Goal: Task Accomplishment & Management: Manage account settings

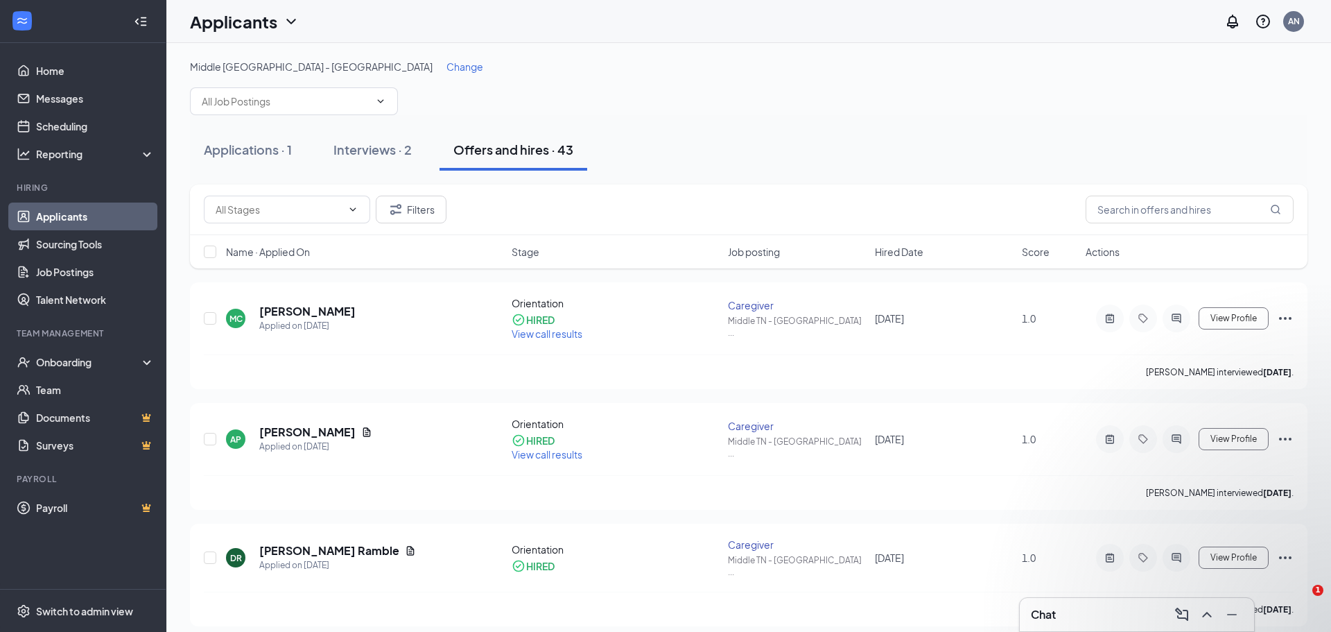
drag, startPoint x: 0, startPoint y: 0, endPoint x: 63, endPoint y: 219, distance: 228.0
click at [63, 219] on link "Applicants" at bounding box center [95, 216] width 119 height 28
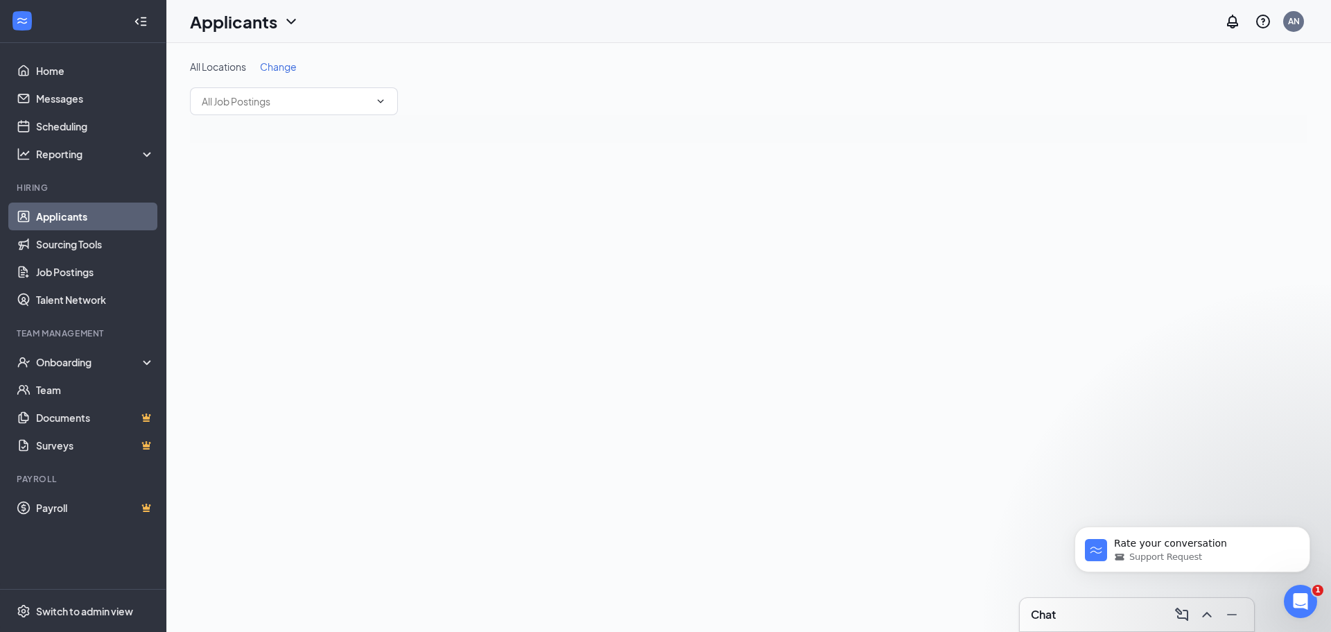
click at [274, 71] on span "Change" at bounding box center [278, 66] width 37 height 12
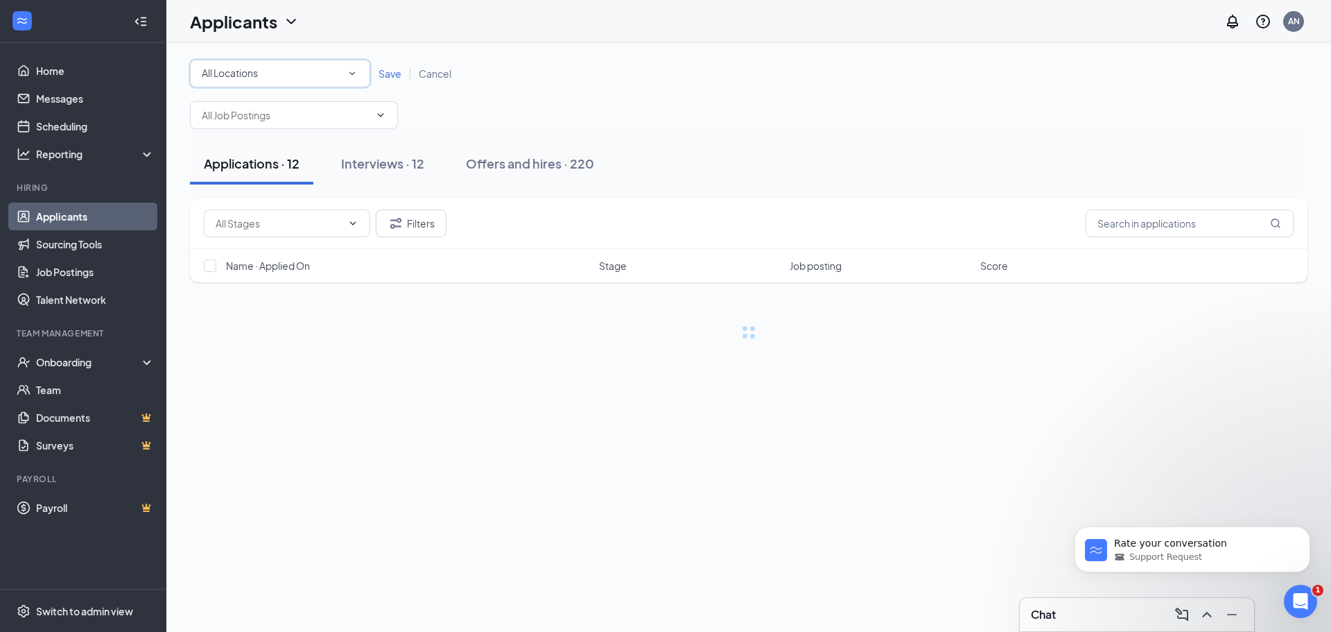
click at [273, 73] on div "All Locations" at bounding box center [280, 73] width 157 height 17
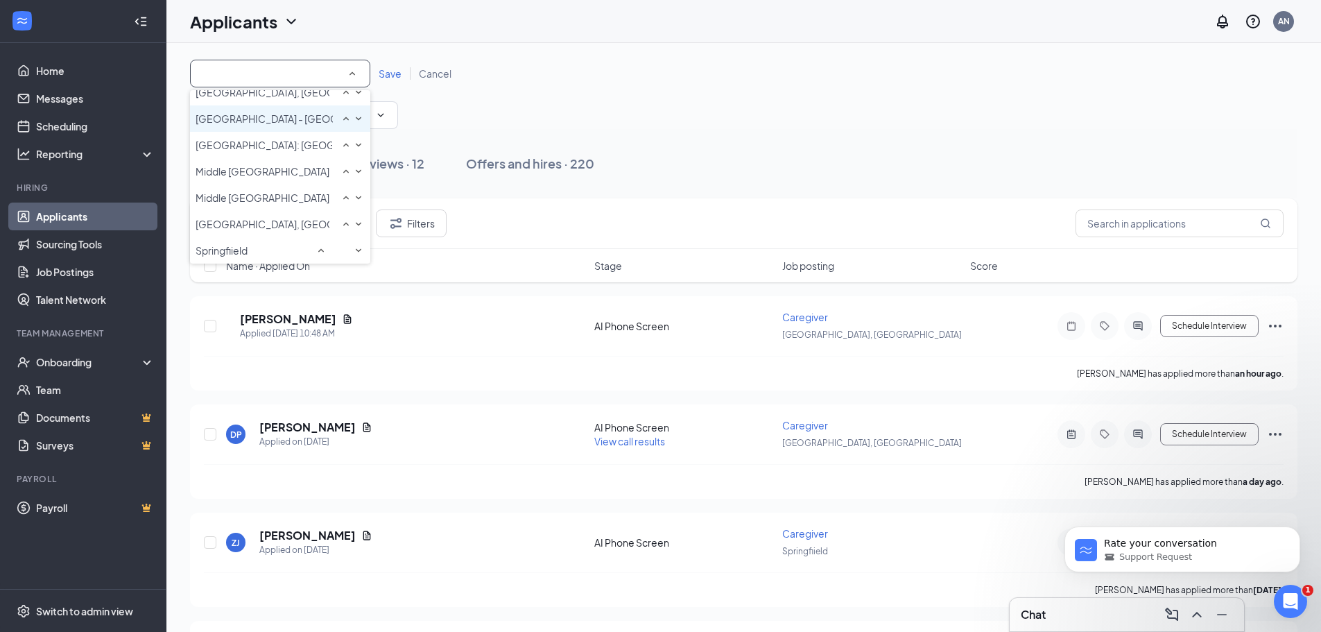
scroll to position [193, 0]
click at [230, 218] on span "[GEOGRAPHIC_DATA], [GEOGRAPHIC_DATA]" at bounding box center [299, 224] width 207 height 12
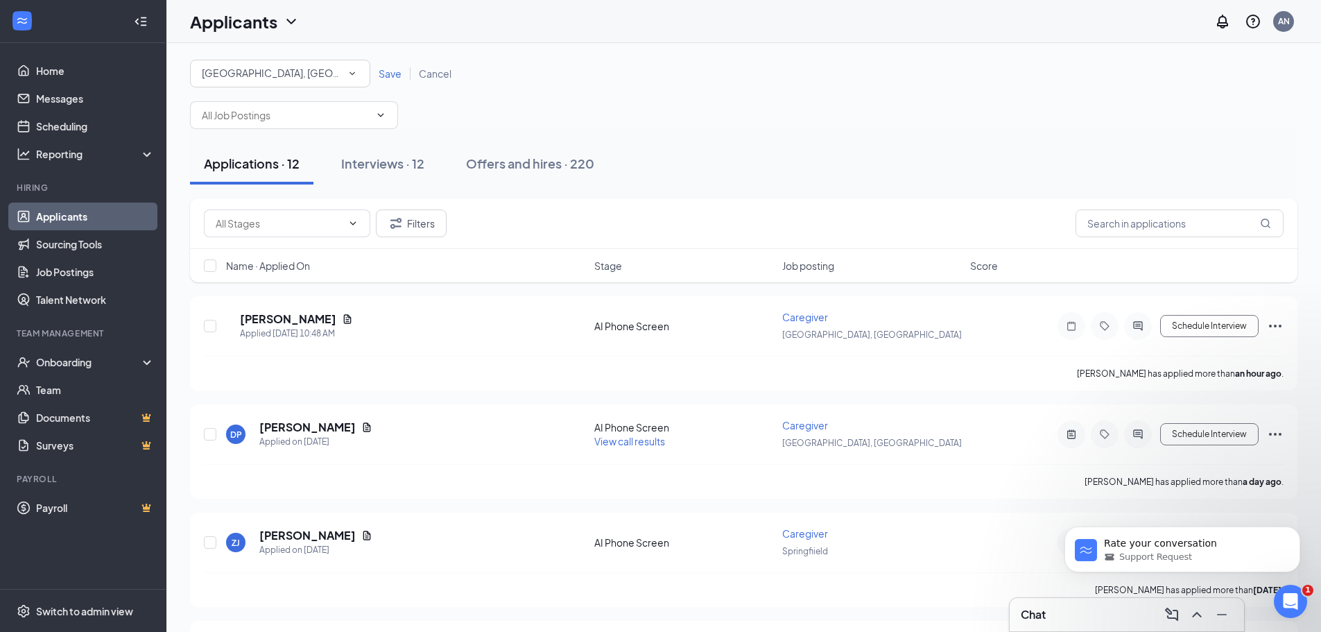
click at [392, 76] on span "Save" at bounding box center [390, 73] width 23 height 12
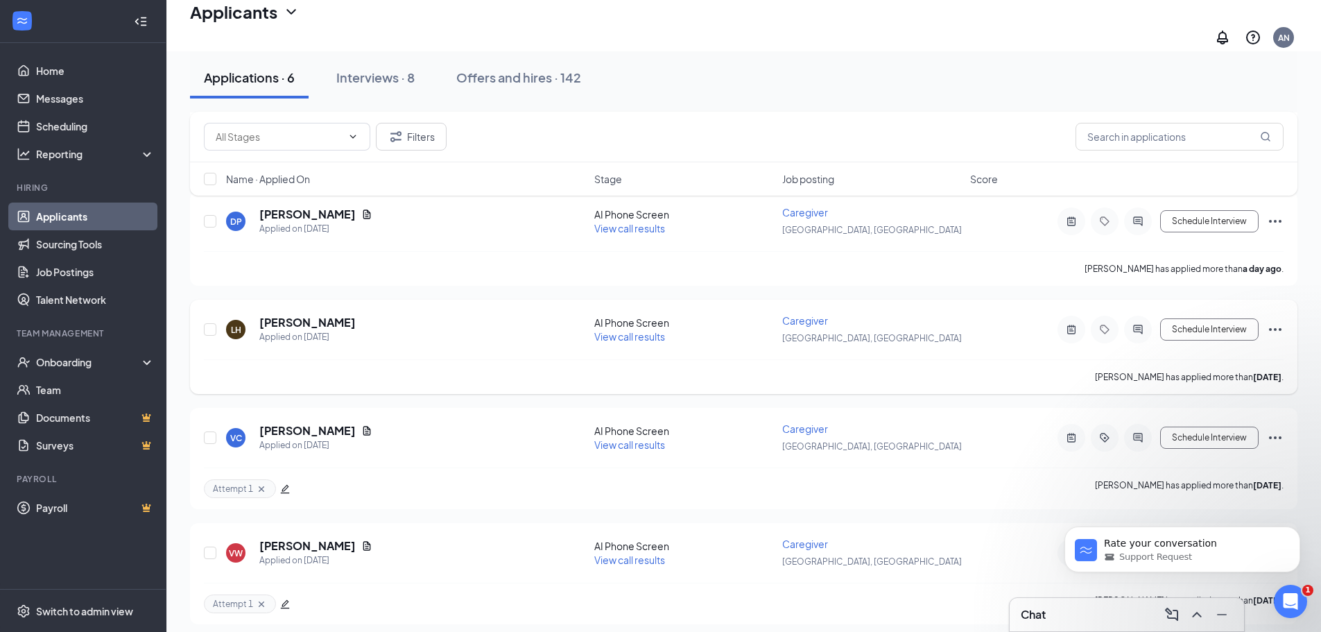
scroll to position [208, 0]
click at [350, 74] on div "Interviews · 8" at bounding box center [375, 77] width 78 height 17
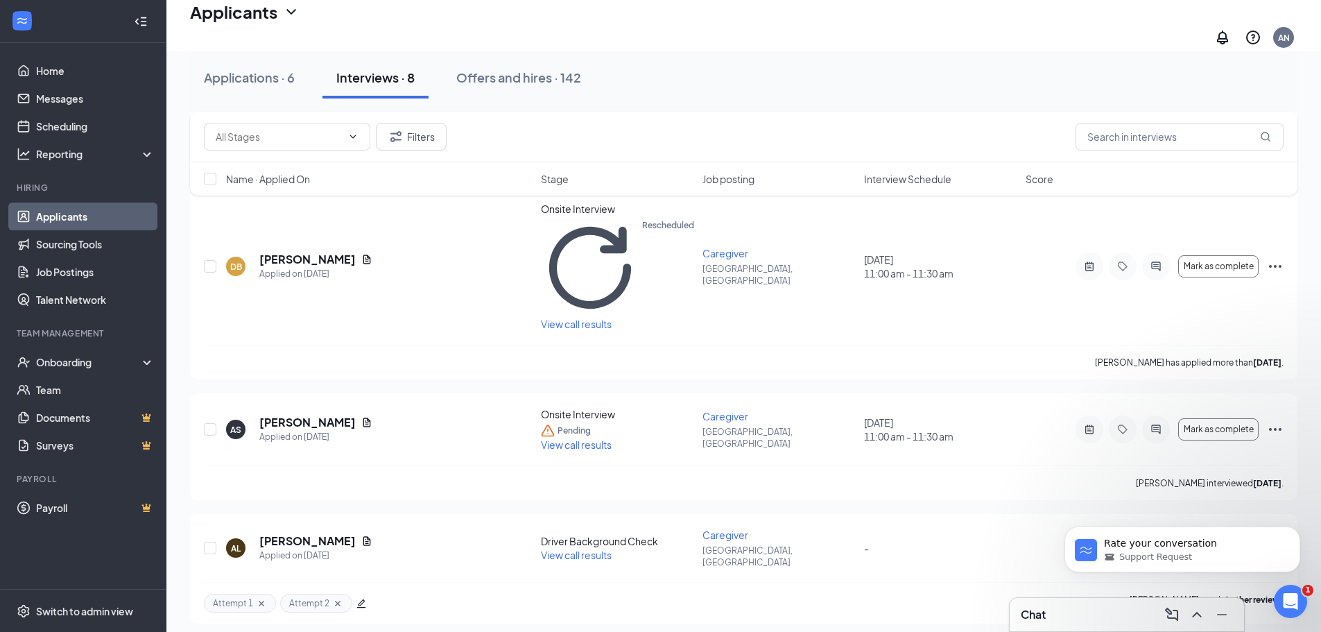
scroll to position [589, 0]
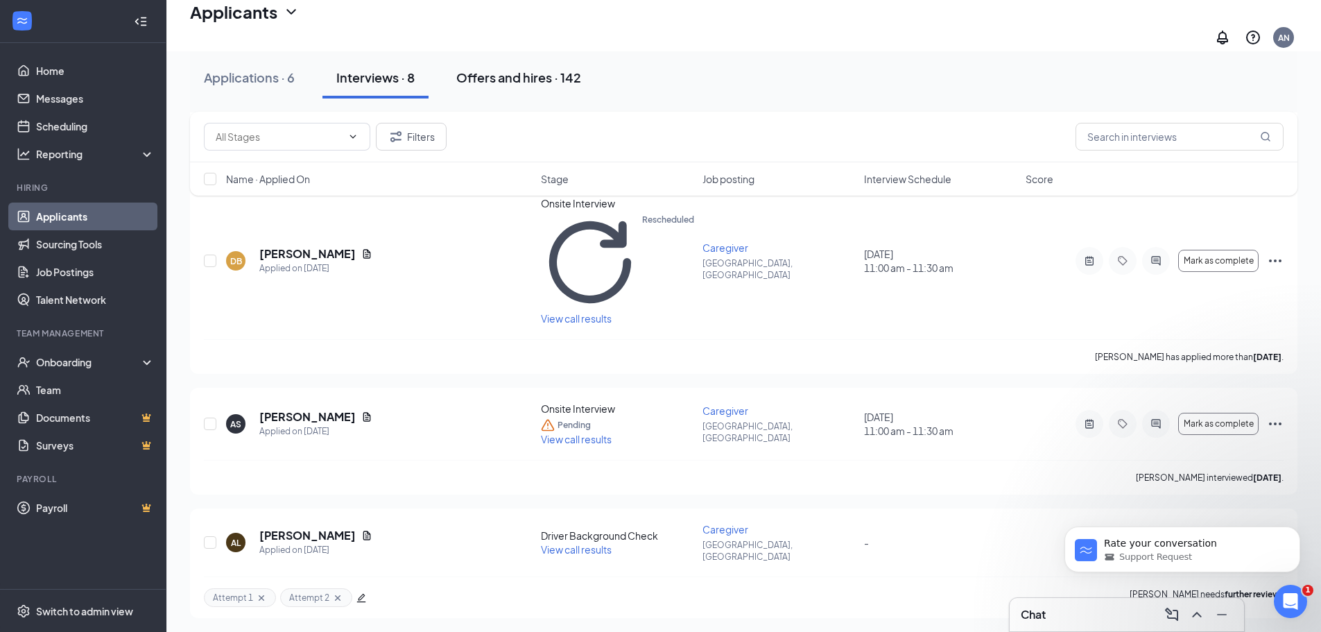
click at [514, 73] on div "Offers and hires · 142" at bounding box center [518, 77] width 125 height 17
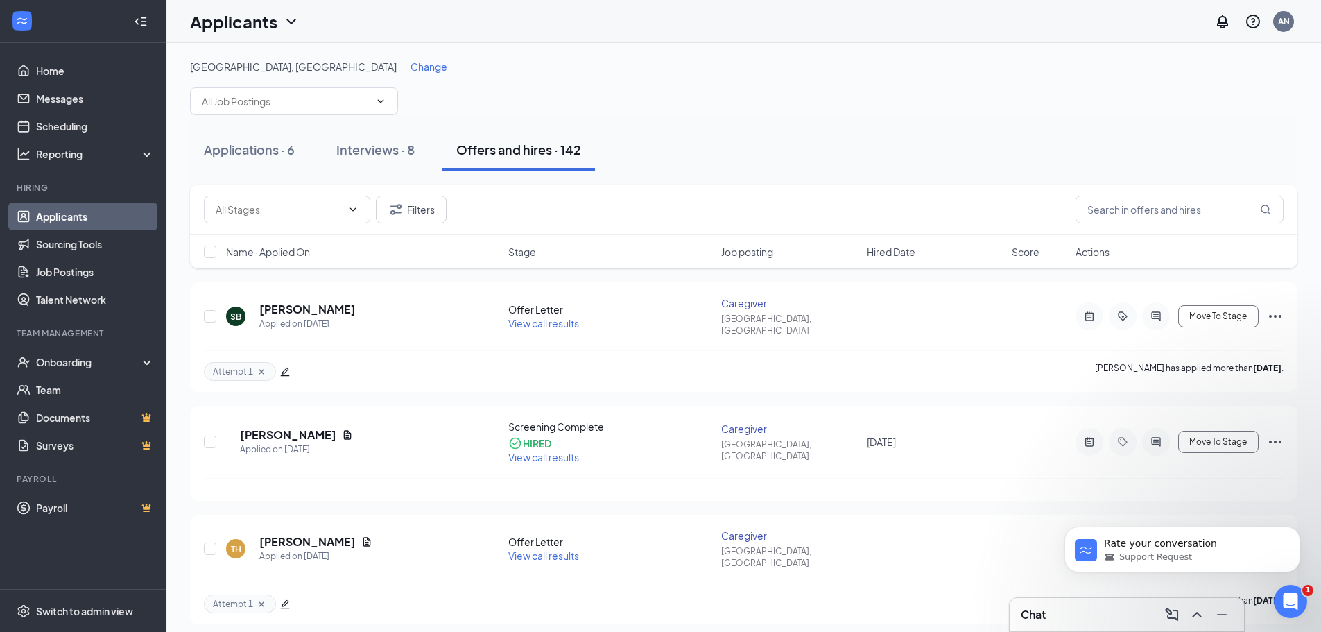
click at [411, 70] on span "Change" at bounding box center [429, 66] width 37 height 12
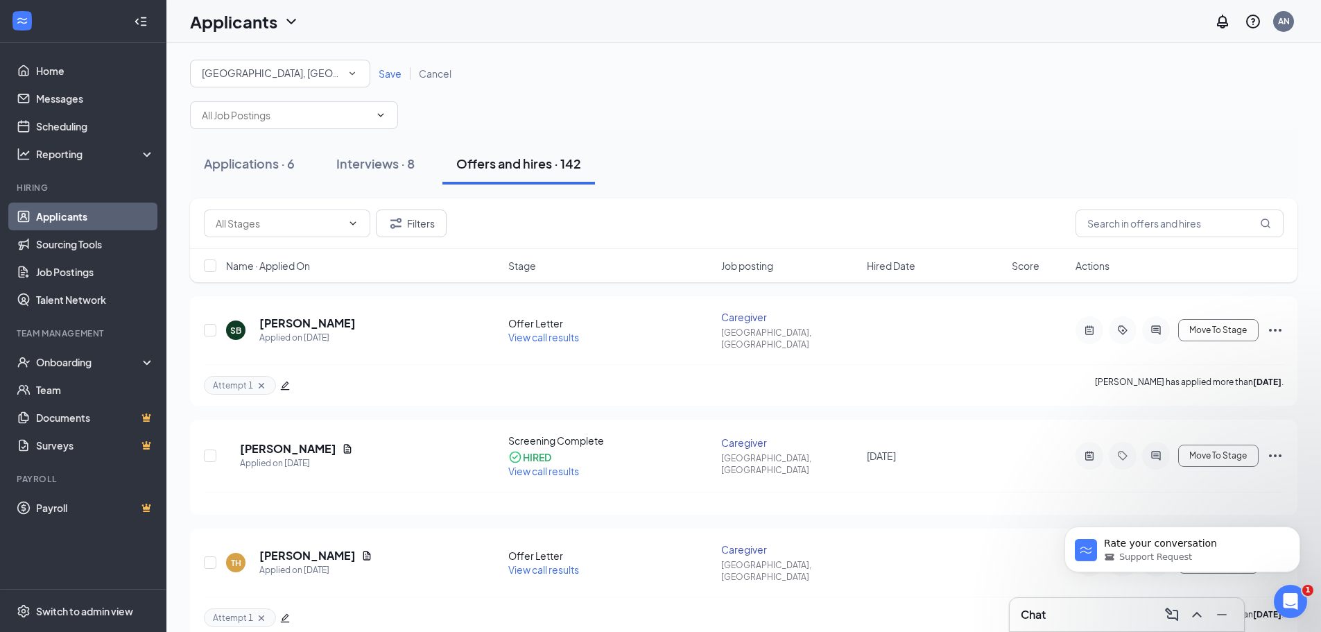
click at [339, 78] on div "[GEOGRAPHIC_DATA], [GEOGRAPHIC_DATA]" at bounding box center [280, 73] width 157 height 17
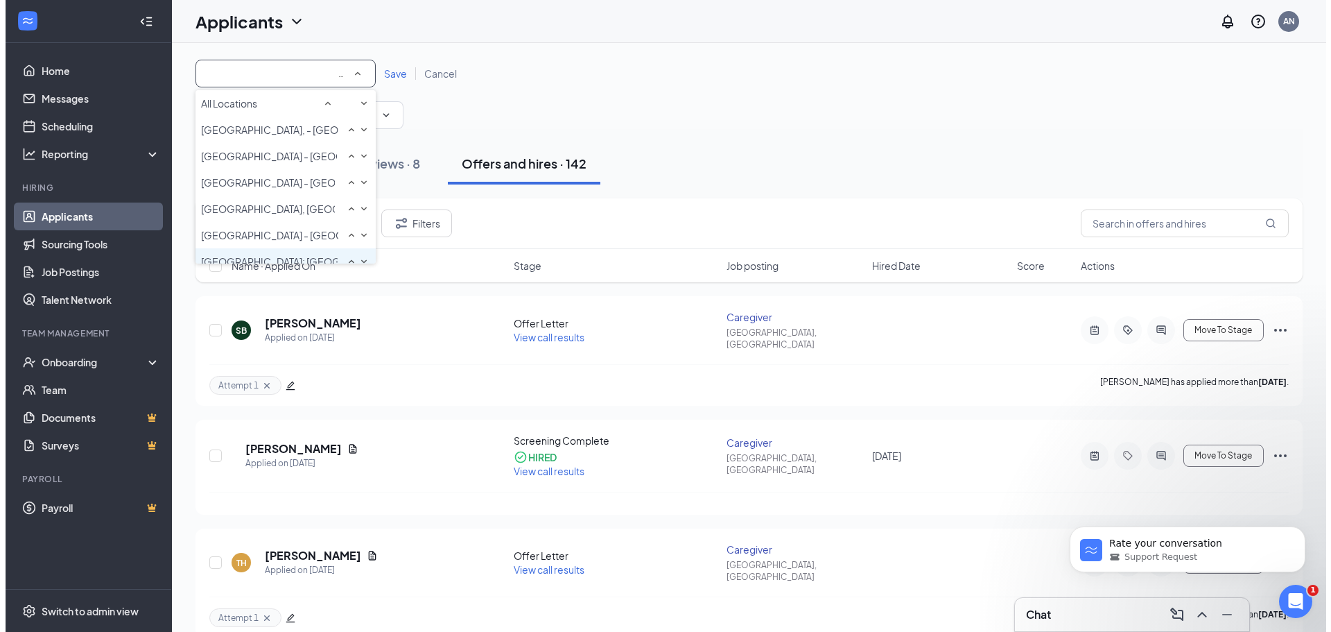
scroll to position [159, 0]
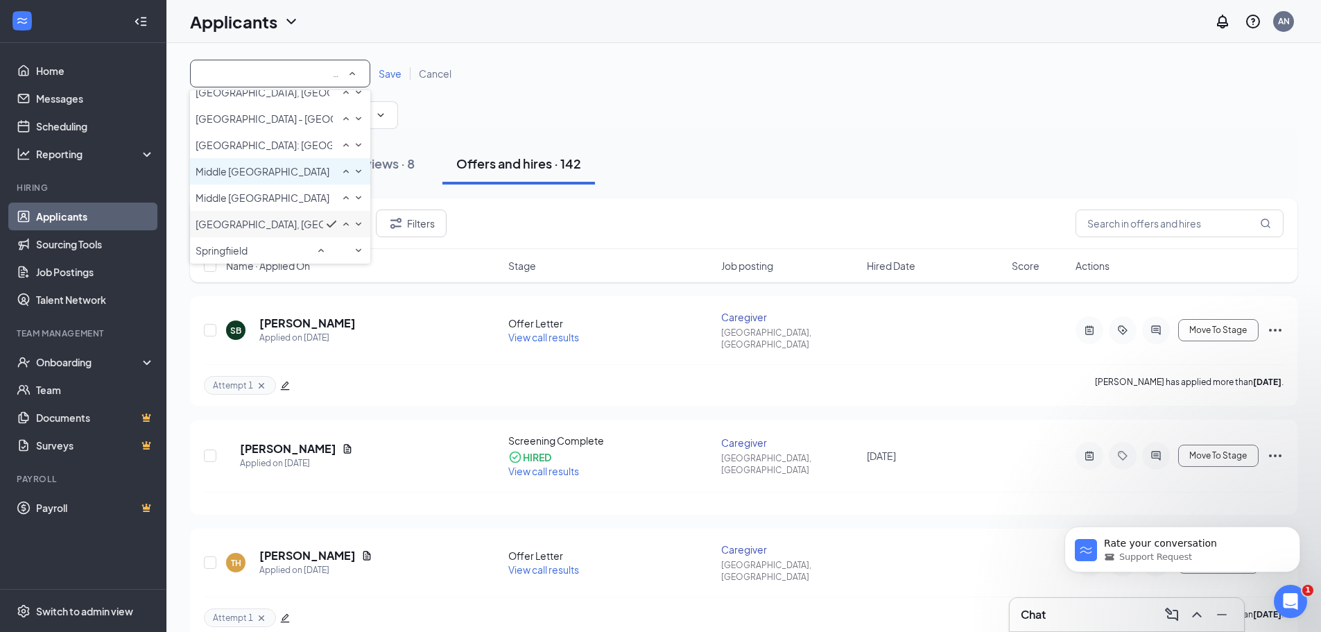
click at [302, 178] on span "Middle [GEOGRAPHIC_DATA] - [GEOGRAPHIC_DATA]" at bounding box center [317, 171] width 243 height 12
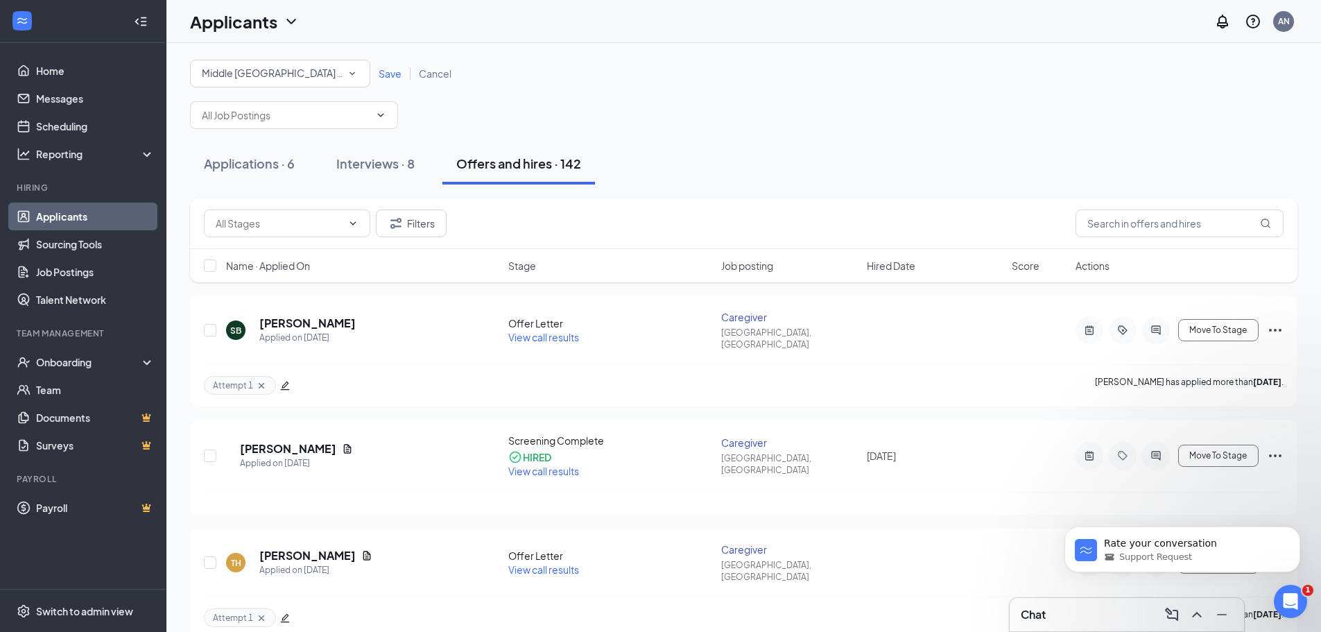
click at [392, 71] on span "Save" at bounding box center [390, 73] width 23 height 12
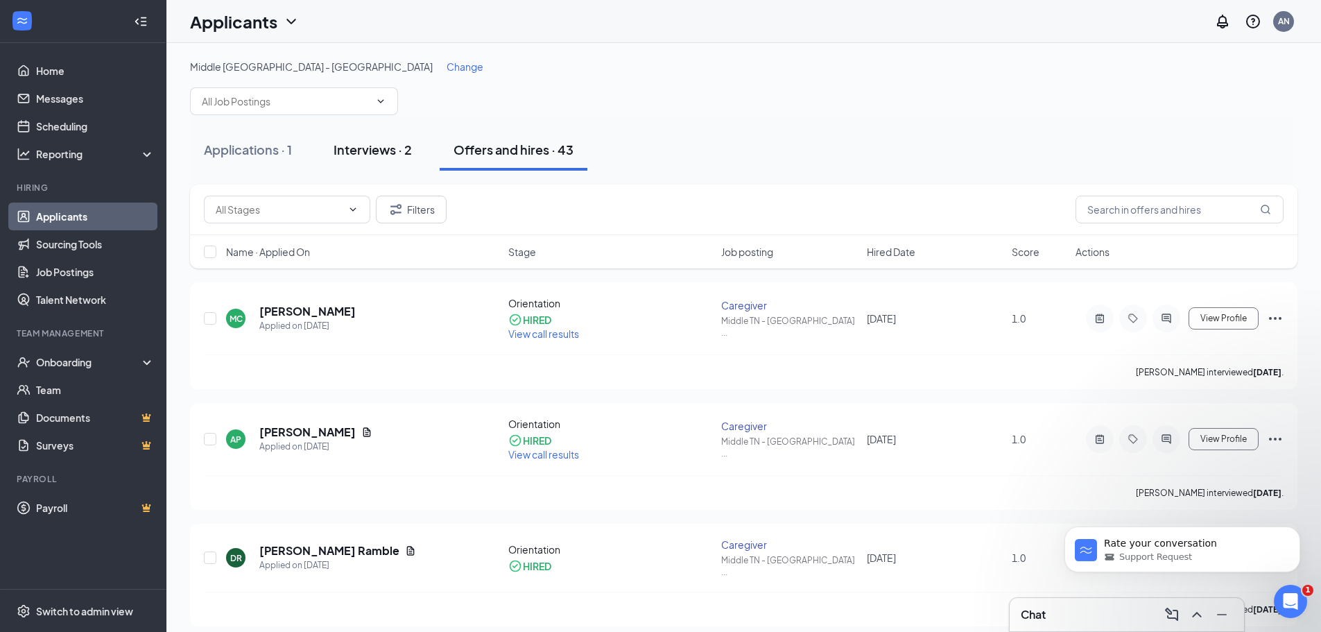
click at [355, 145] on div "Interviews · 2" at bounding box center [373, 149] width 78 height 17
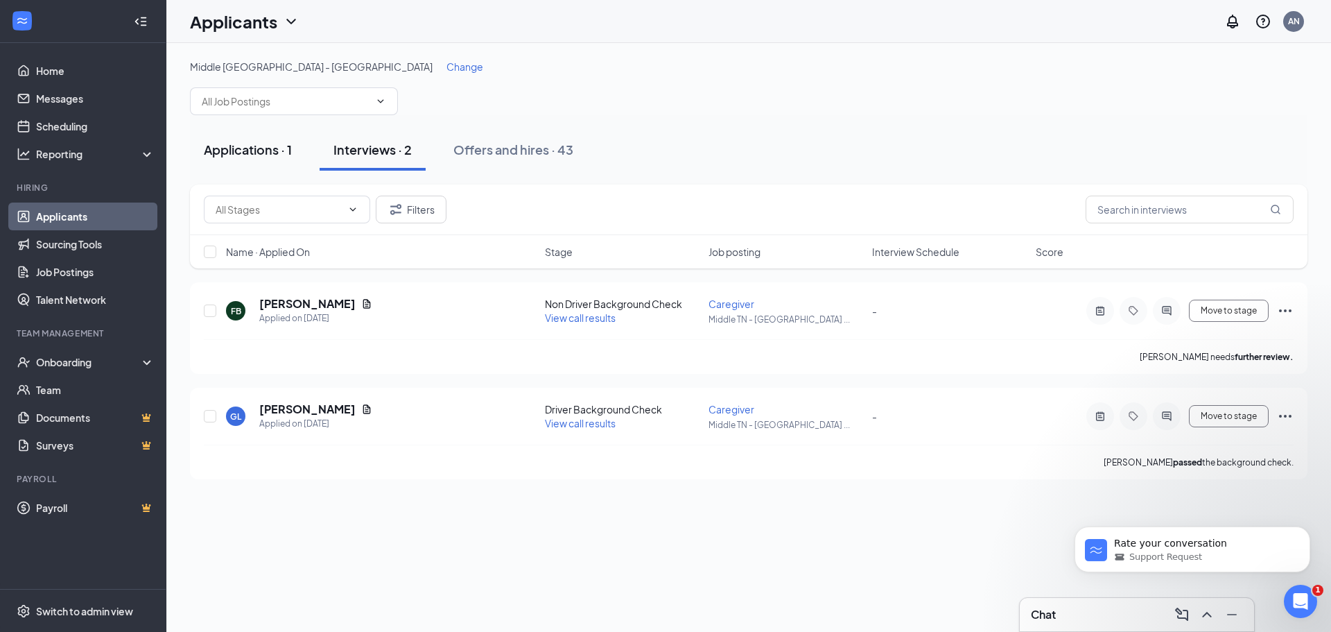
click at [275, 148] on div "Applications · 1" at bounding box center [248, 149] width 88 height 17
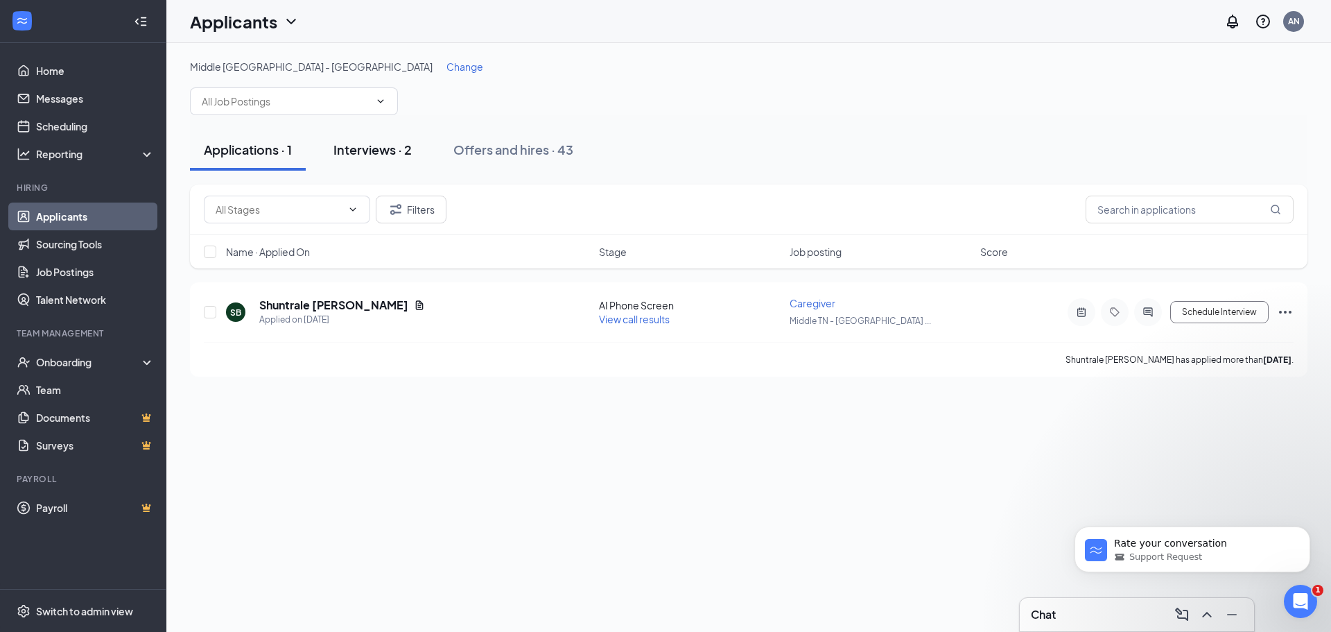
click at [368, 150] on div "Interviews · 2" at bounding box center [373, 149] width 78 height 17
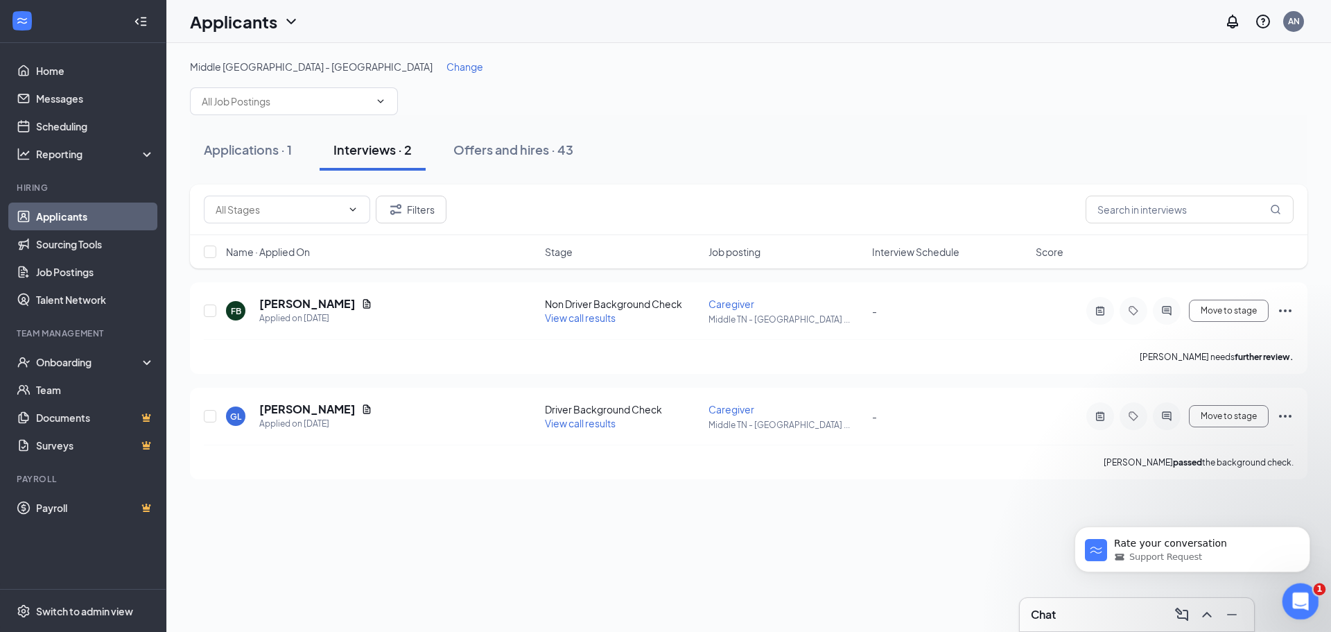
click at [1300, 602] on icon "Open Intercom Messenger" at bounding box center [1299, 599] width 23 height 23
click at [447, 67] on span "Change" at bounding box center [465, 66] width 37 height 12
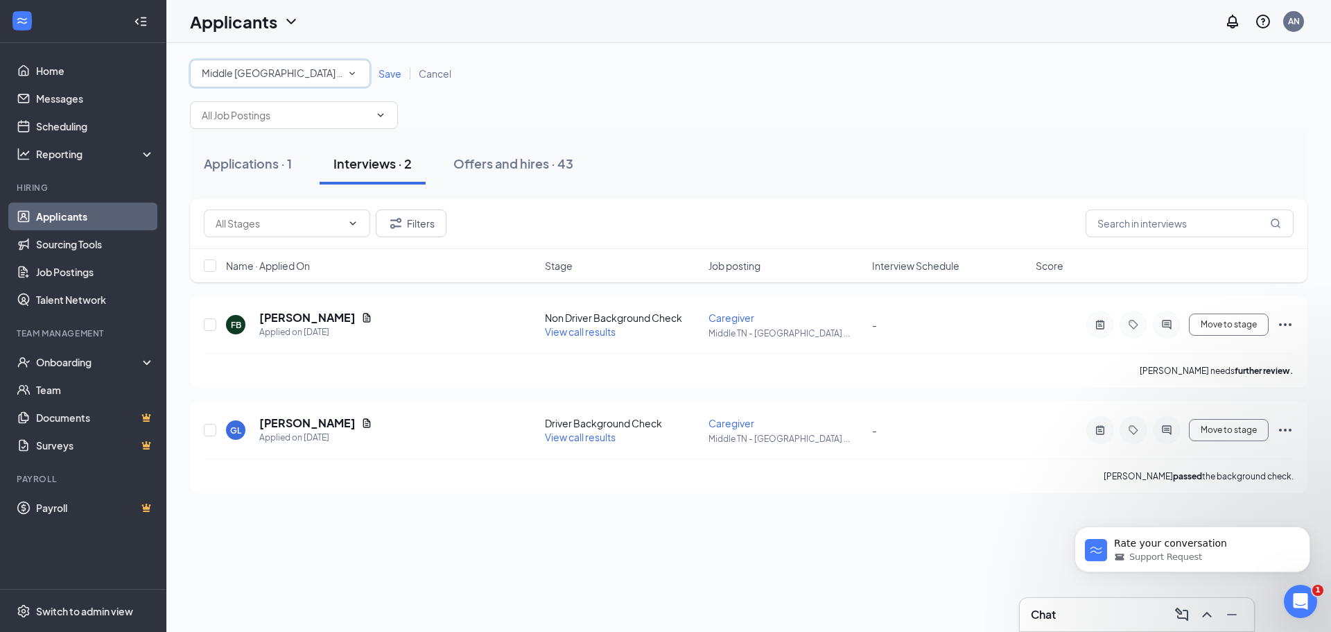
click at [266, 74] on span "Middle [GEOGRAPHIC_DATA] - [GEOGRAPHIC_DATA]" at bounding box center [323, 73] width 243 height 12
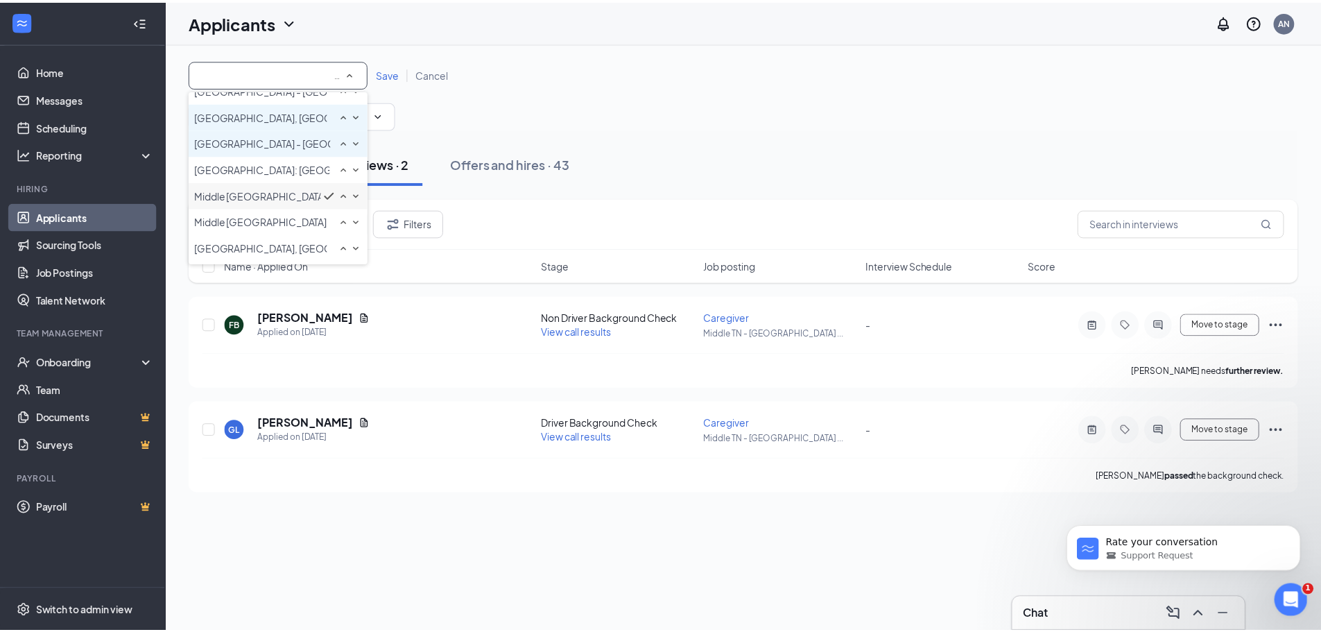
scroll to position [193, 0]
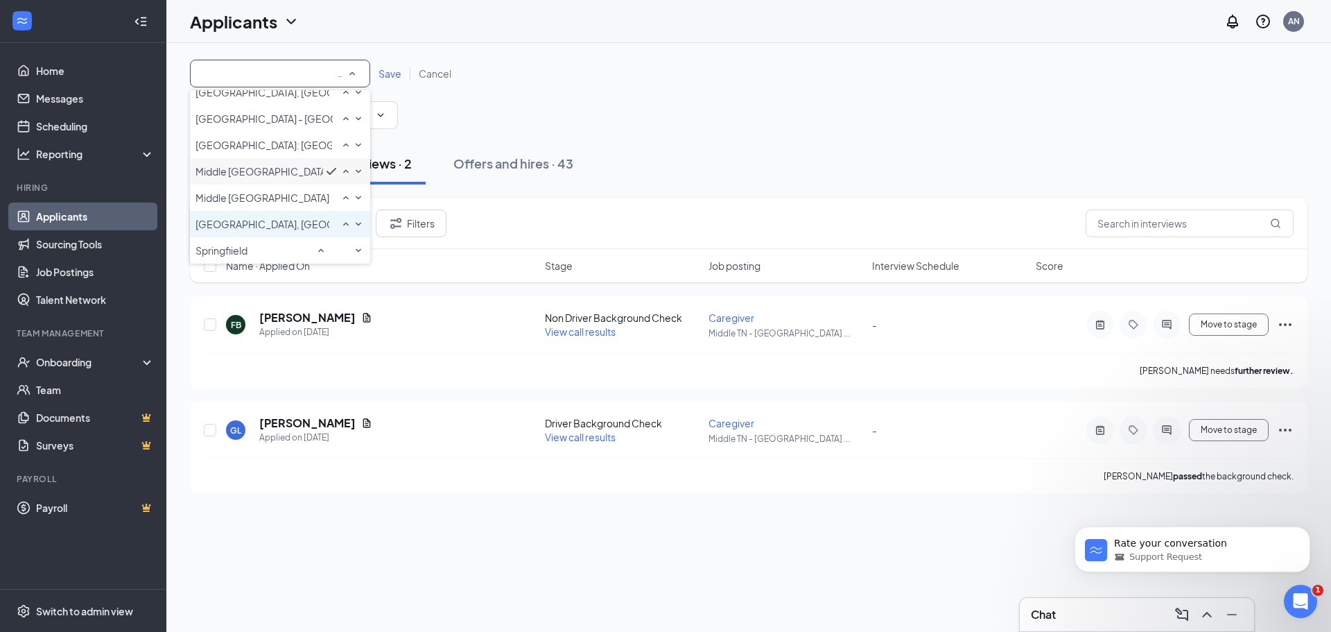
click at [217, 220] on span "[GEOGRAPHIC_DATA], [GEOGRAPHIC_DATA]" at bounding box center [299, 224] width 207 height 12
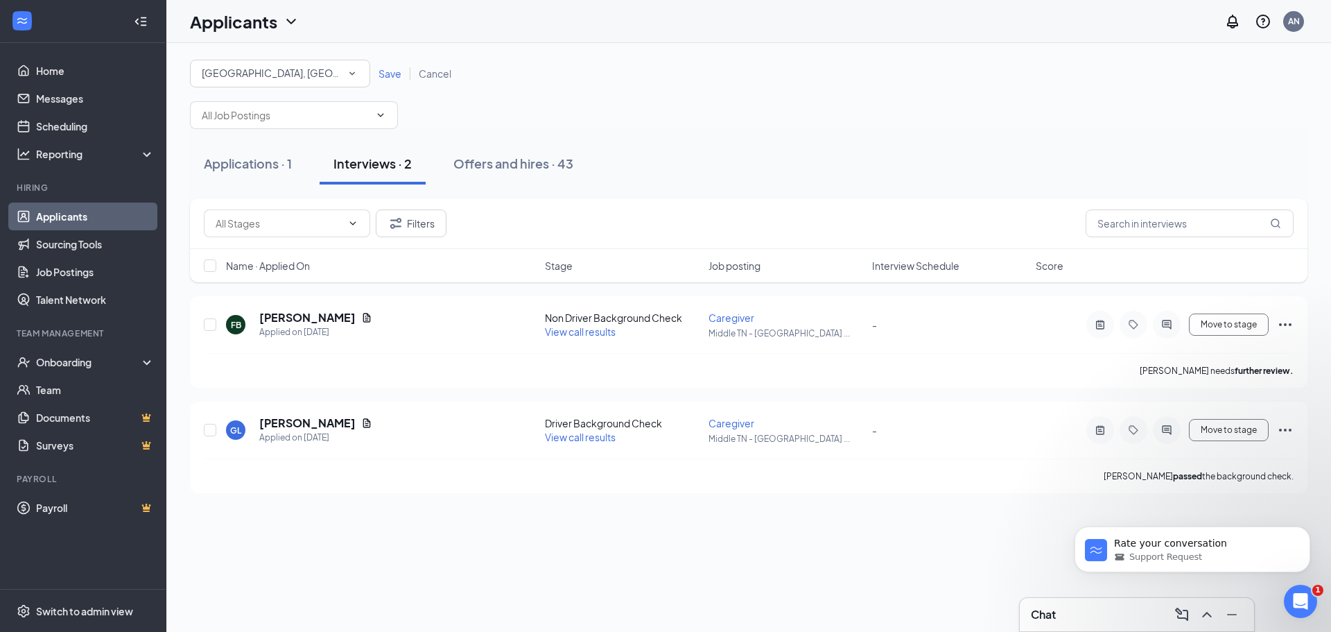
click at [385, 74] on span "Save" at bounding box center [390, 73] width 23 height 12
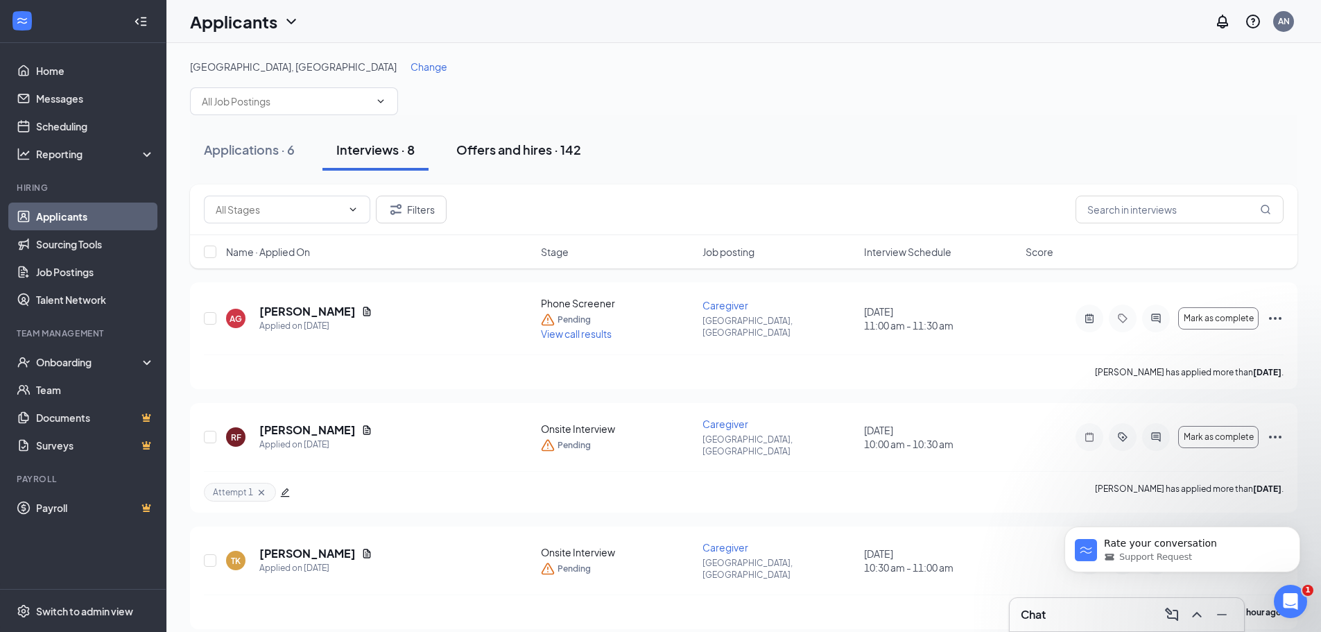
click at [519, 153] on div "Offers and hires · 142" at bounding box center [518, 149] width 125 height 17
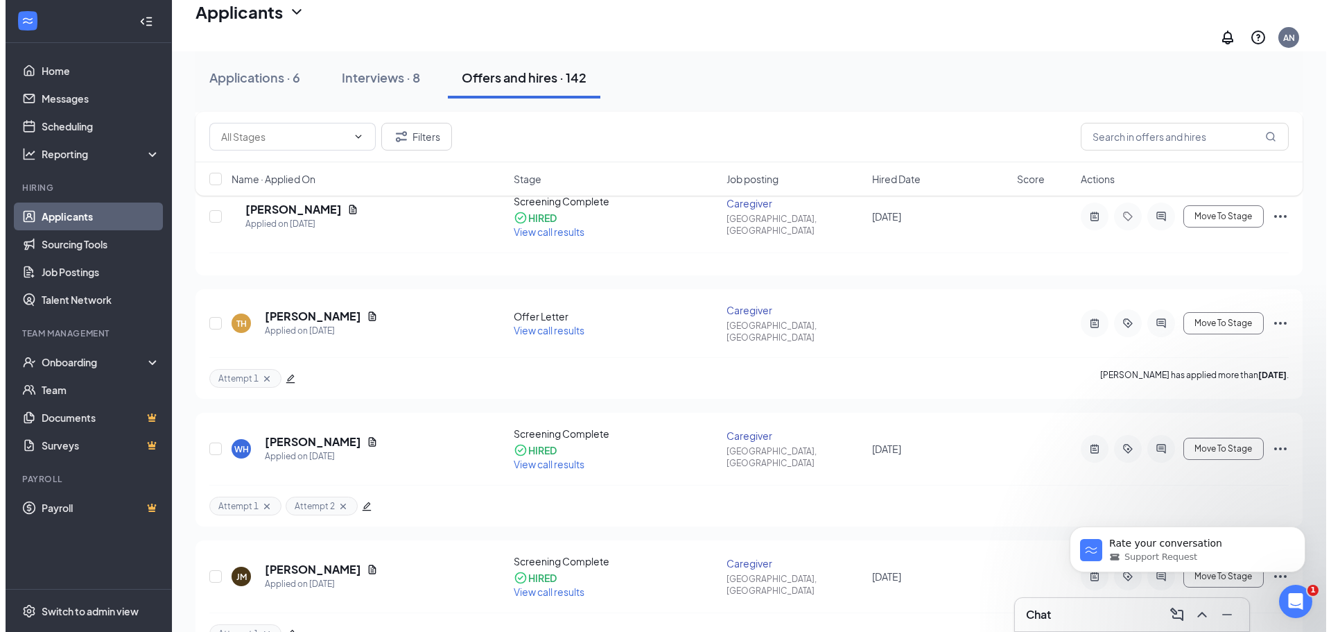
scroll to position [347, 0]
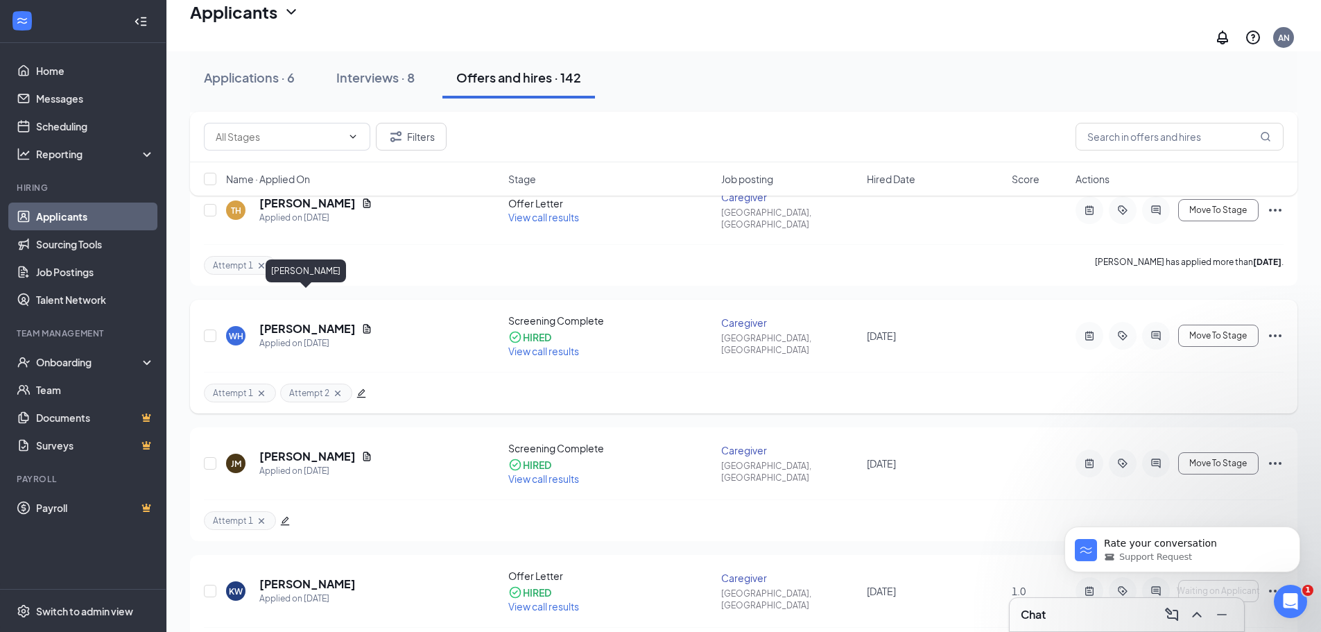
click at [291, 321] on h5 "[PERSON_NAME]" at bounding box center [307, 328] width 96 height 15
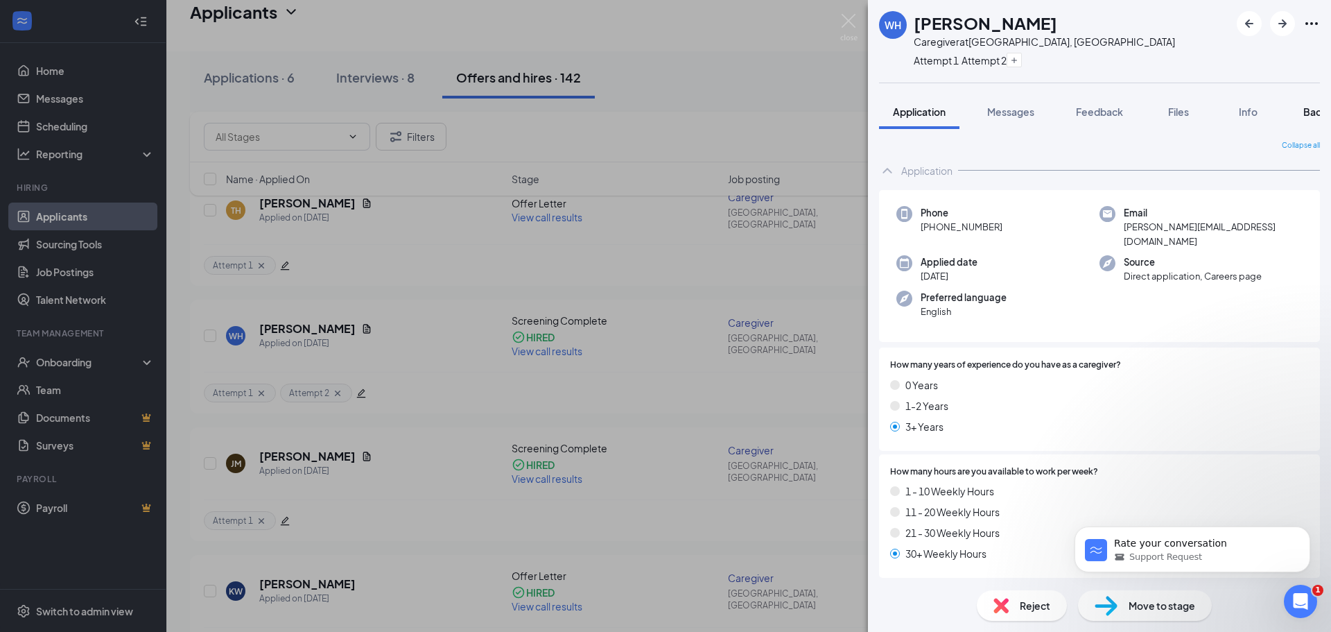
click at [1309, 110] on span "Background" at bounding box center [1332, 111] width 57 height 12
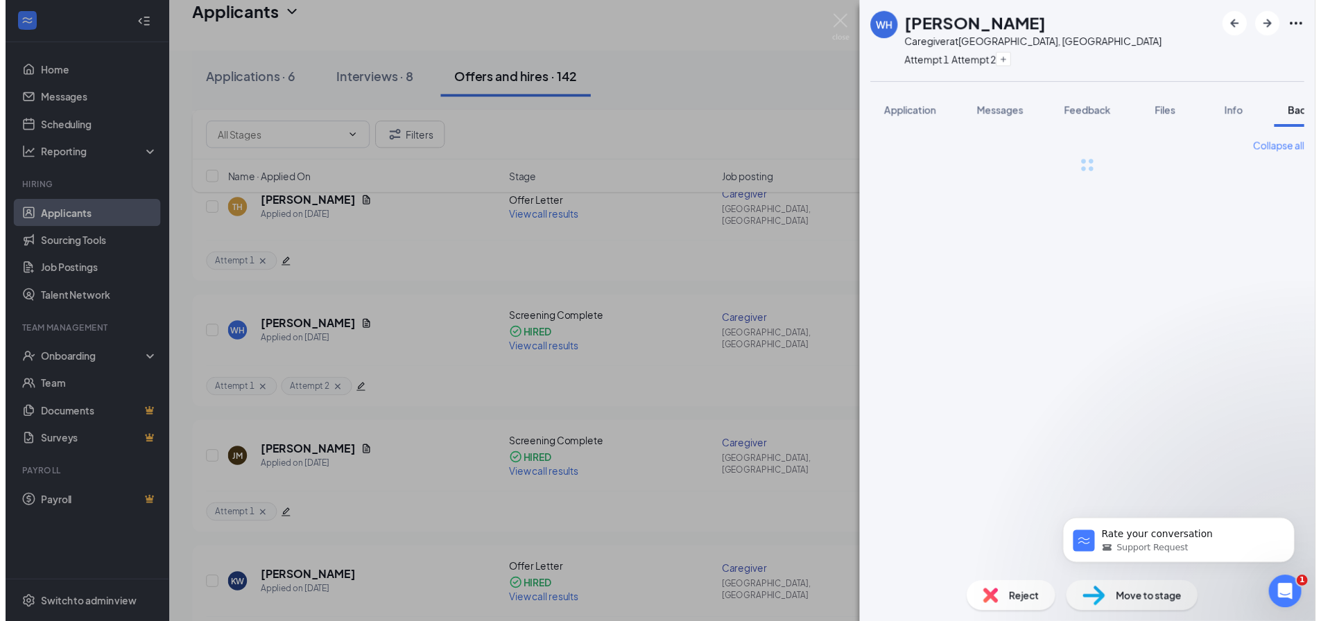
scroll to position [0, 57]
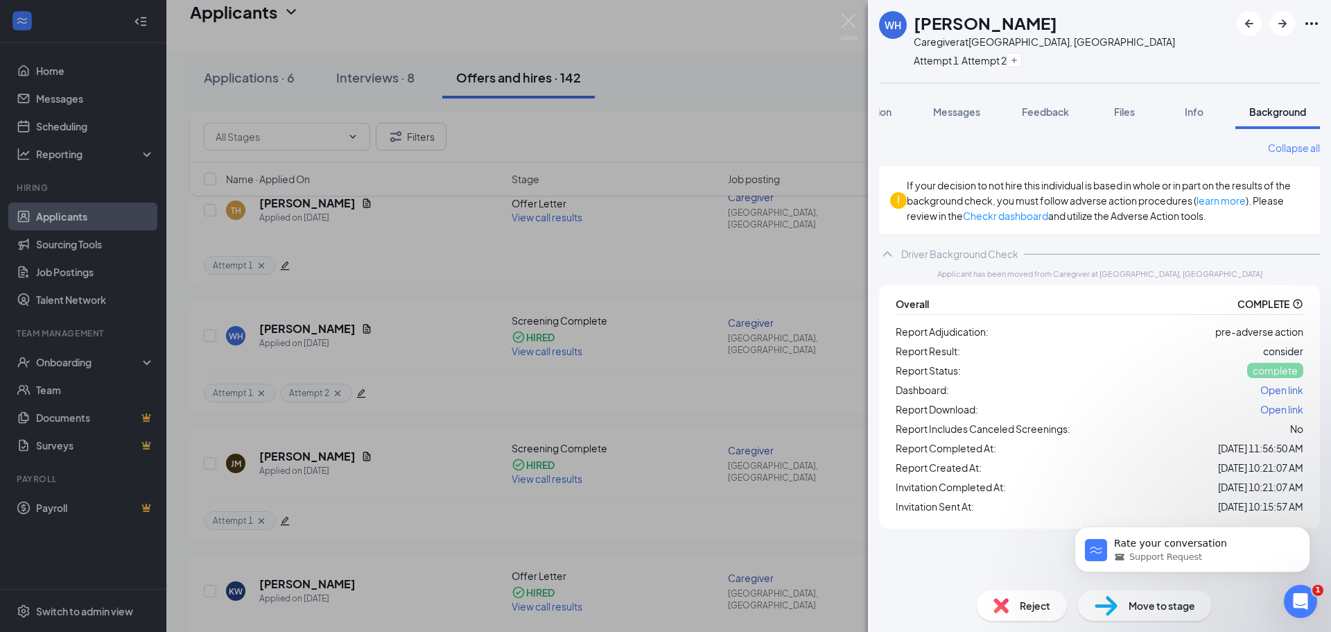
click at [1274, 415] on span "Open link" at bounding box center [1282, 409] width 43 height 12
click at [758, 121] on div "[PERSON_NAME] Caregiver at [GEOGRAPHIC_DATA], [GEOGRAPHIC_DATA] Attempt 1 Attem…" at bounding box center [665, 316] width 1331 height 632
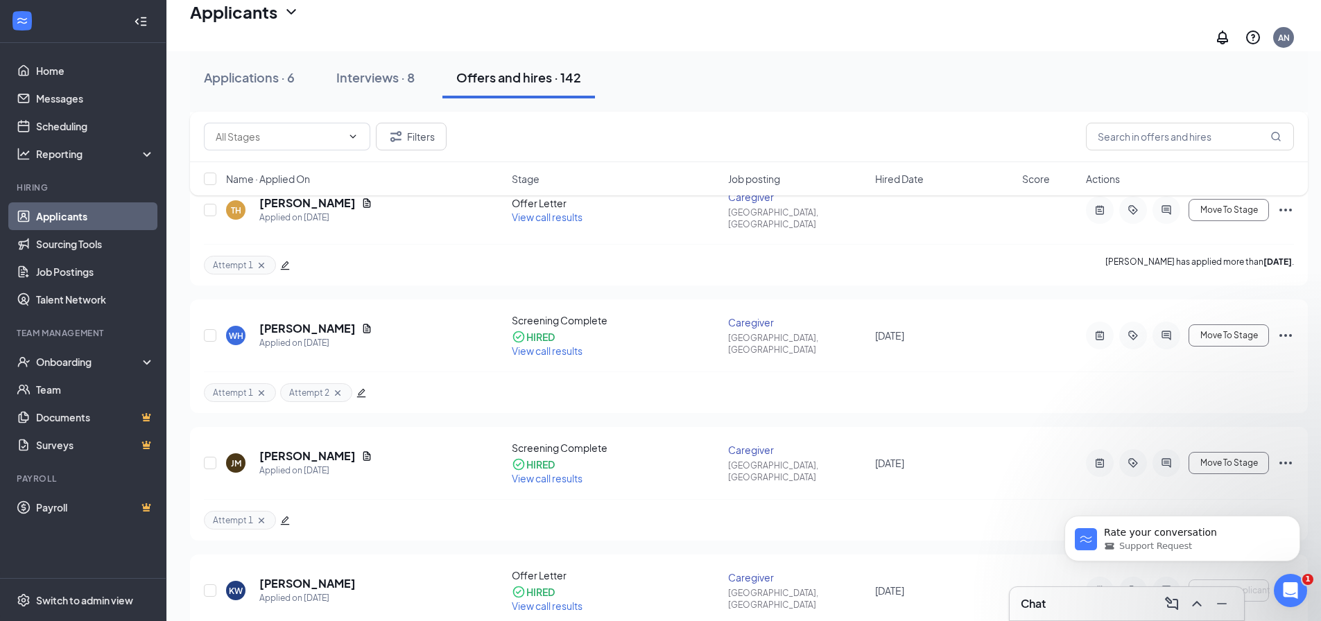
drag, startPoint x: 55, startPoint y: 213, endPoint x: 343, endPoint y: 110, distance: 305.8
click at [55, 213] on link "Applicants" at bounding box center [95, 216] width 119 height 28
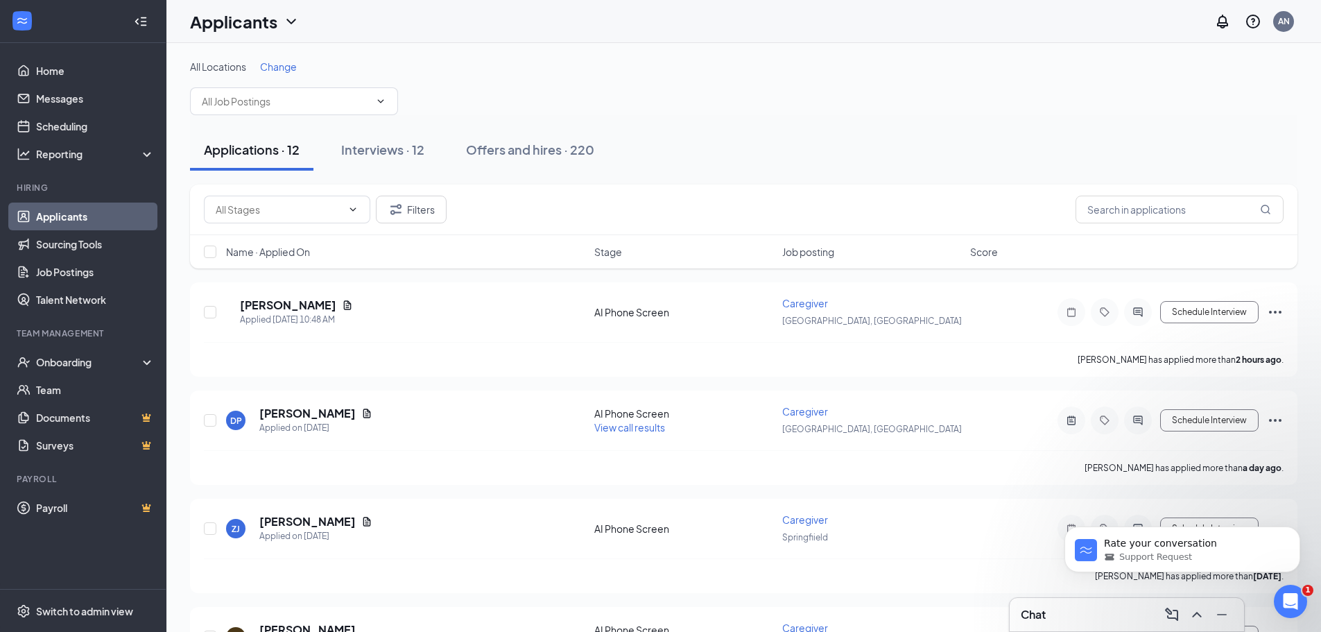
click at [275, 67] on span "Change" at bounding box center [278, 66] width 37 height 12
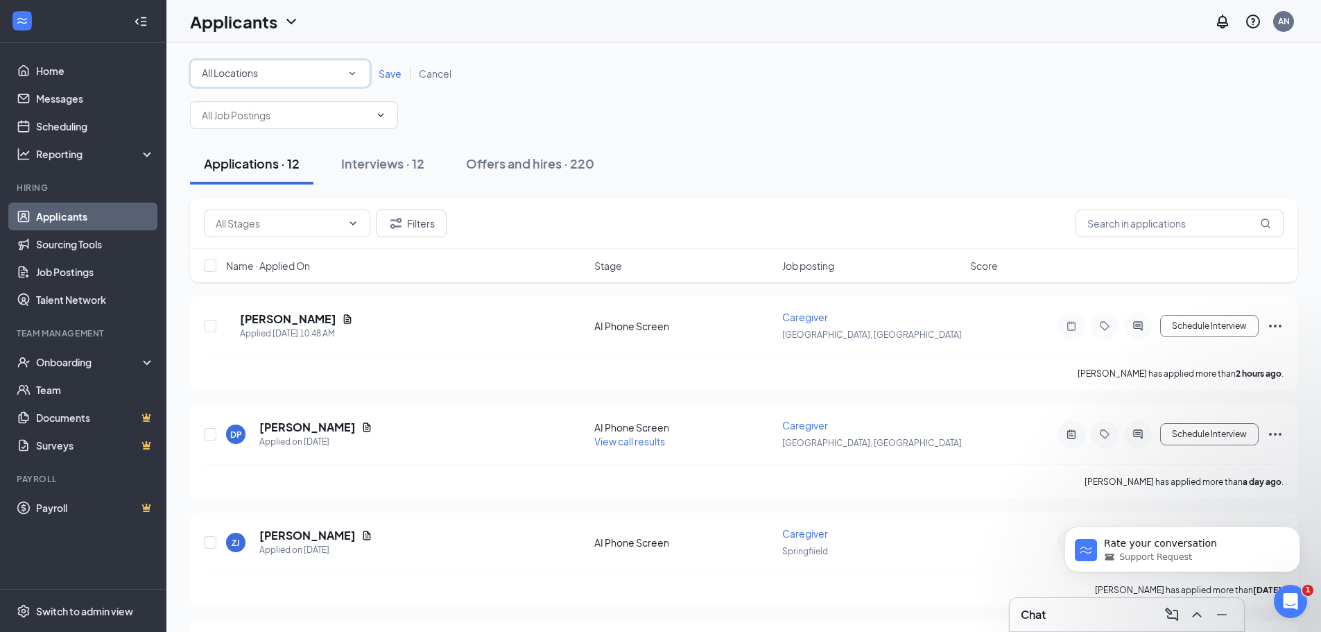
click at [307, 76] on div "All Locations" at bounding box center [280, 73] width 157 height 17
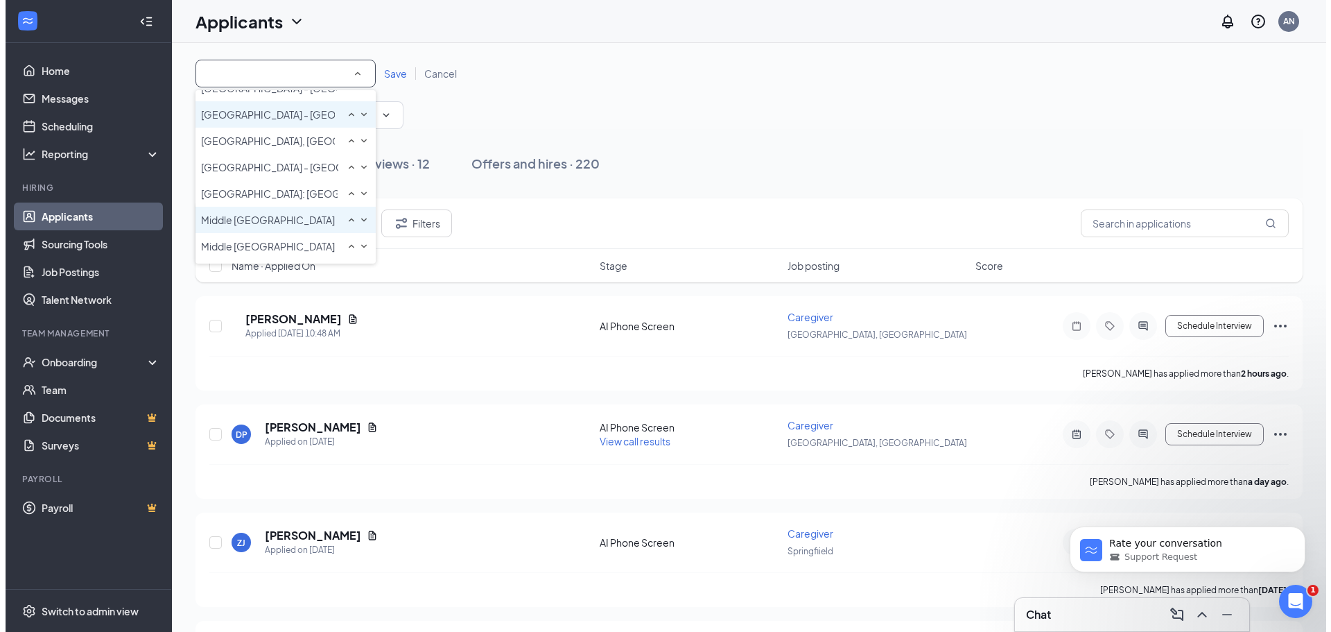
scroll to position [193, 0]
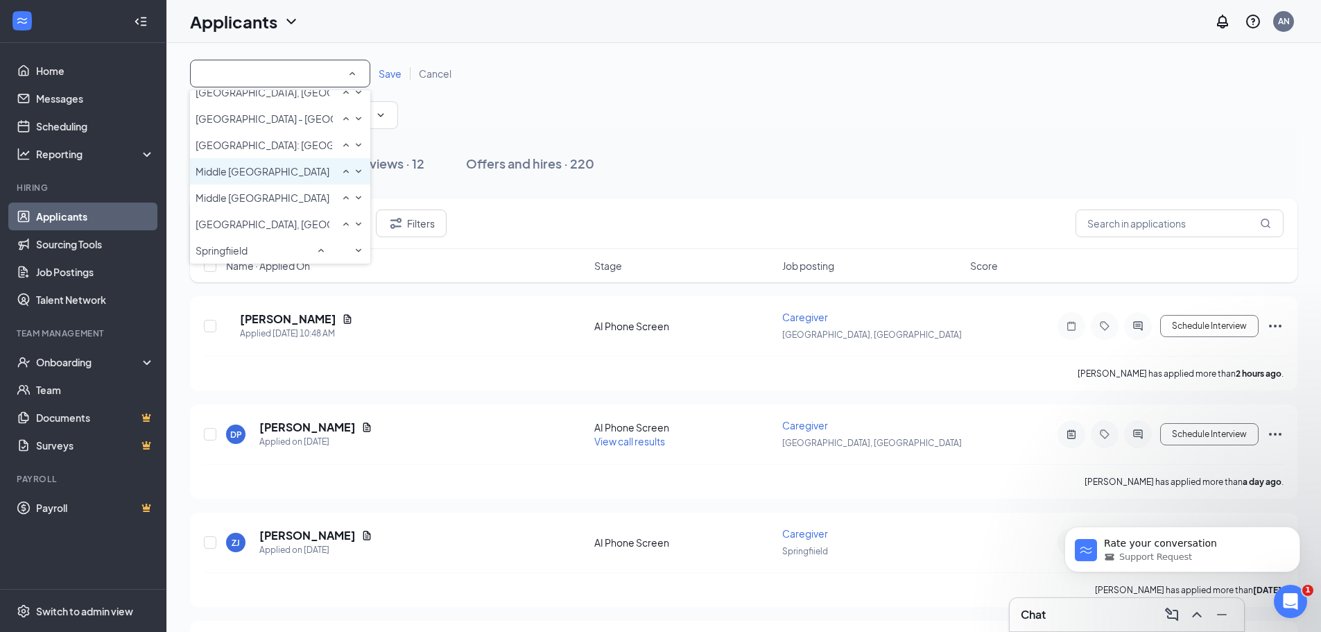
click at [279, 165] on span "Middle [GEOGRAPHIC_DATA] - [GEOGRAPHIC_DATA]" at bounding box center [317, 171] width 243 height 12
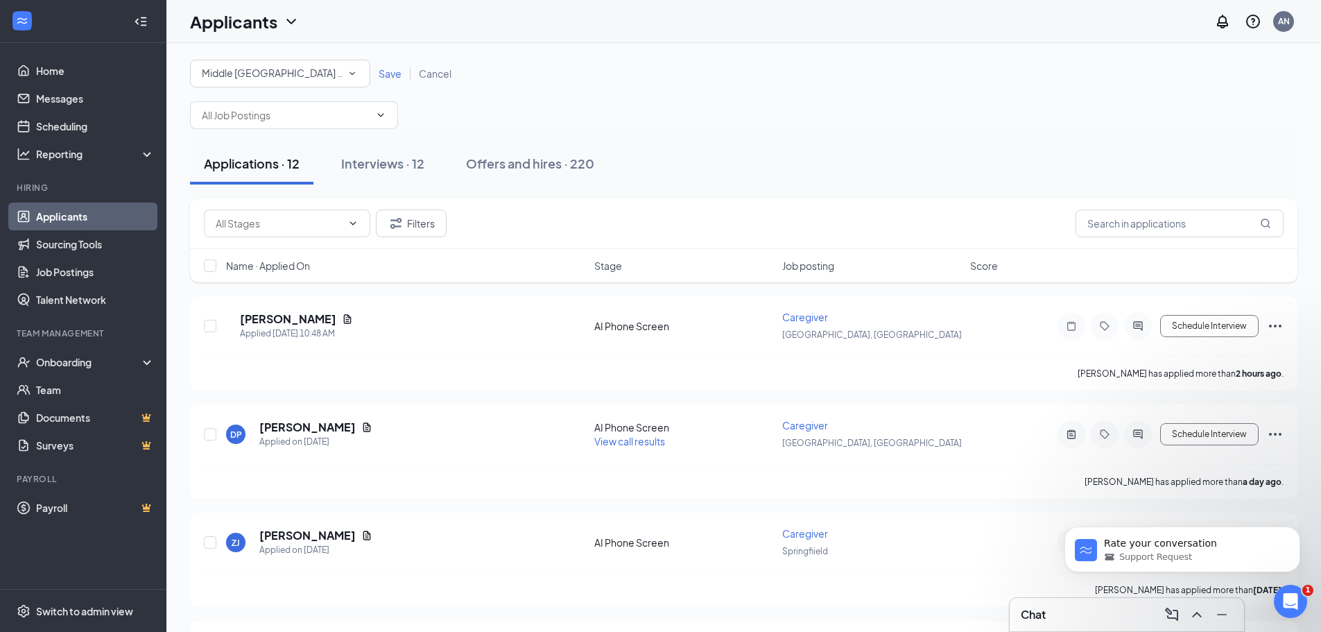
click at [395, 70] on span "Save" at bounding box center [390, 73] width 23 height 12
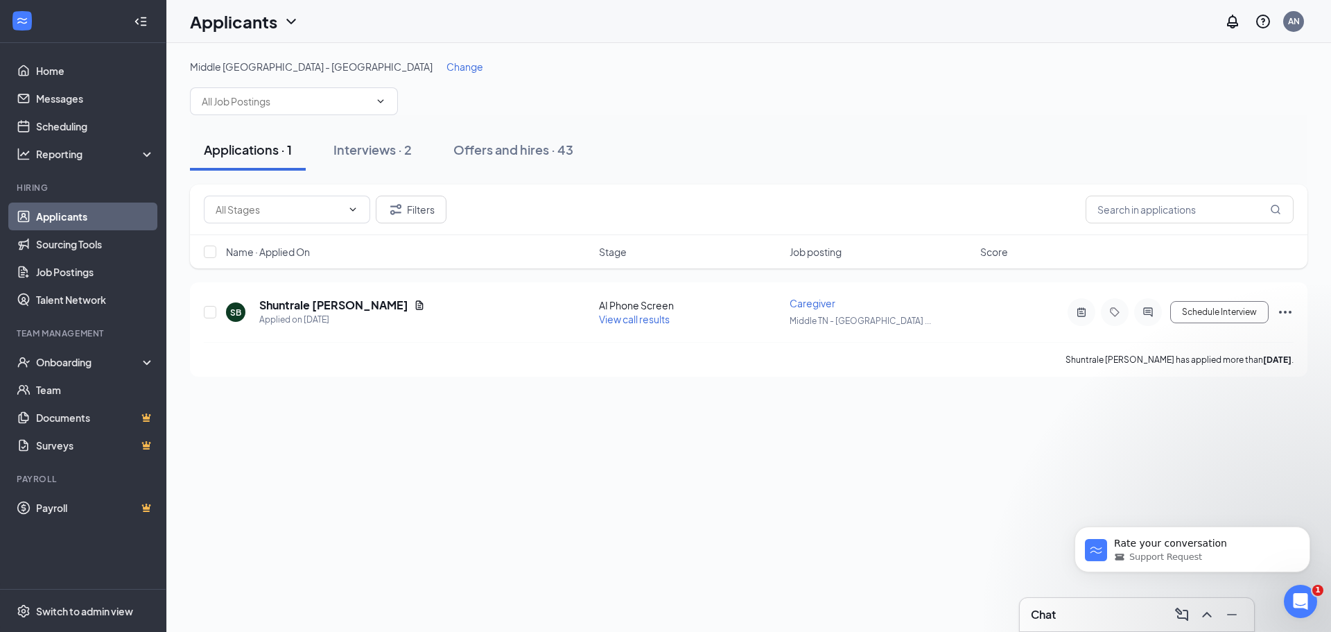
click at [447, 68] on span "Change" at bounding box center [465, 66] width 37 height 12
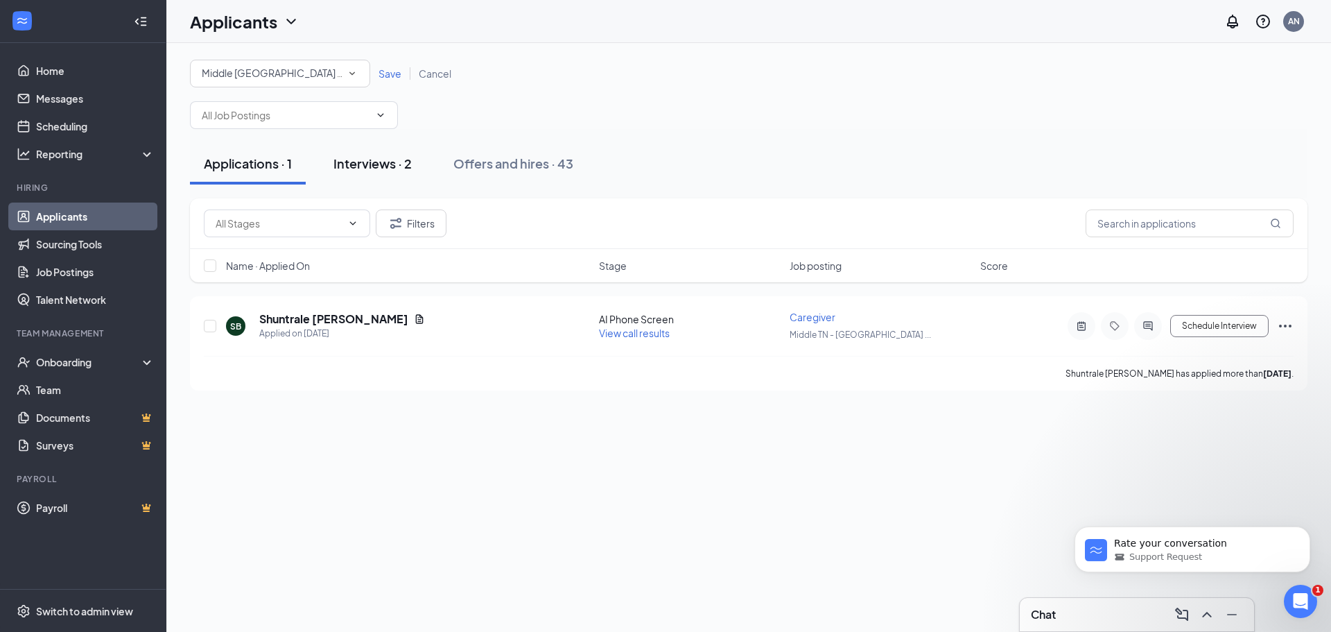
click at [369, 163] on div "Interviews · 2" at bounding box center [373, 163] width 78 height 17
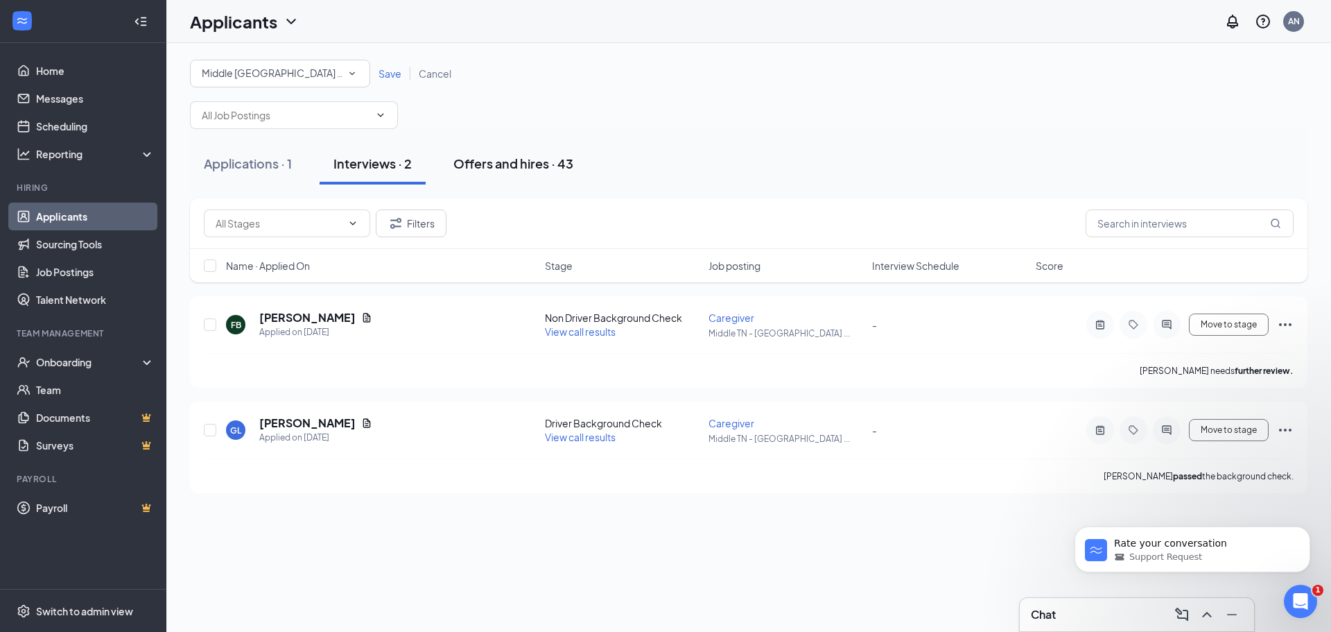
click at [518, 160] on div "Offers and hires · 43" at bounding box center [514, 163] width 120 height 17
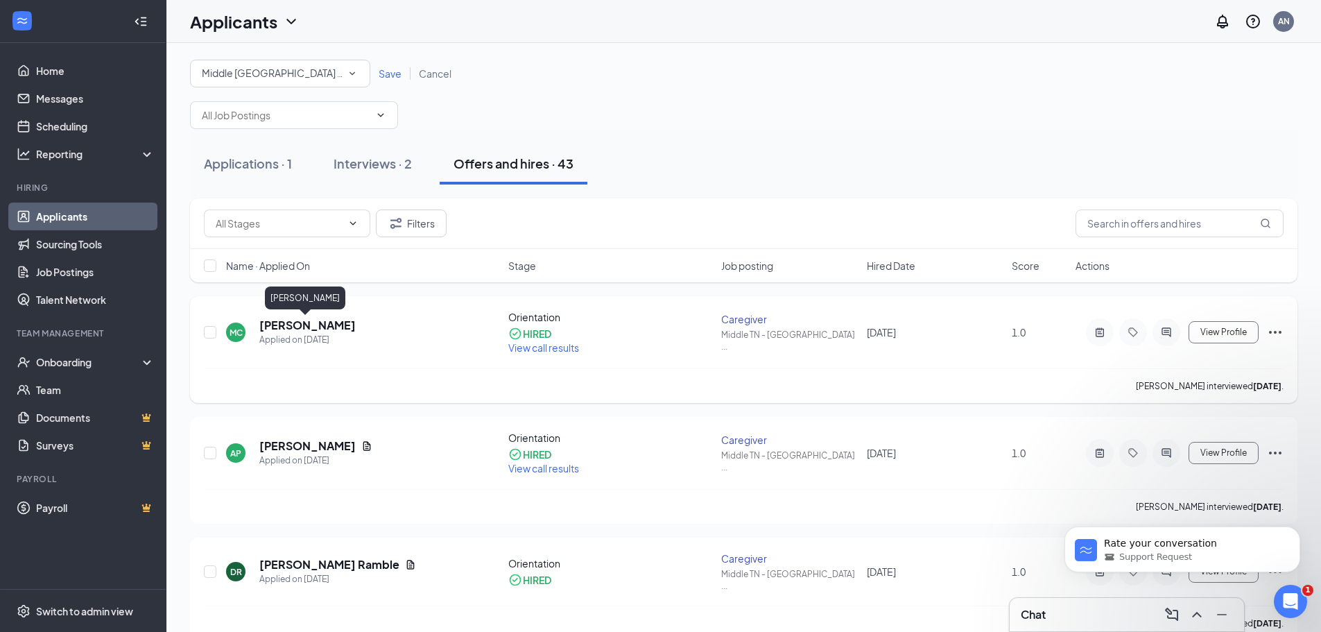
click at [288, 327] on h5 "[PERSON_NAME]" at bounding box center [307, 325] width 96 height 15
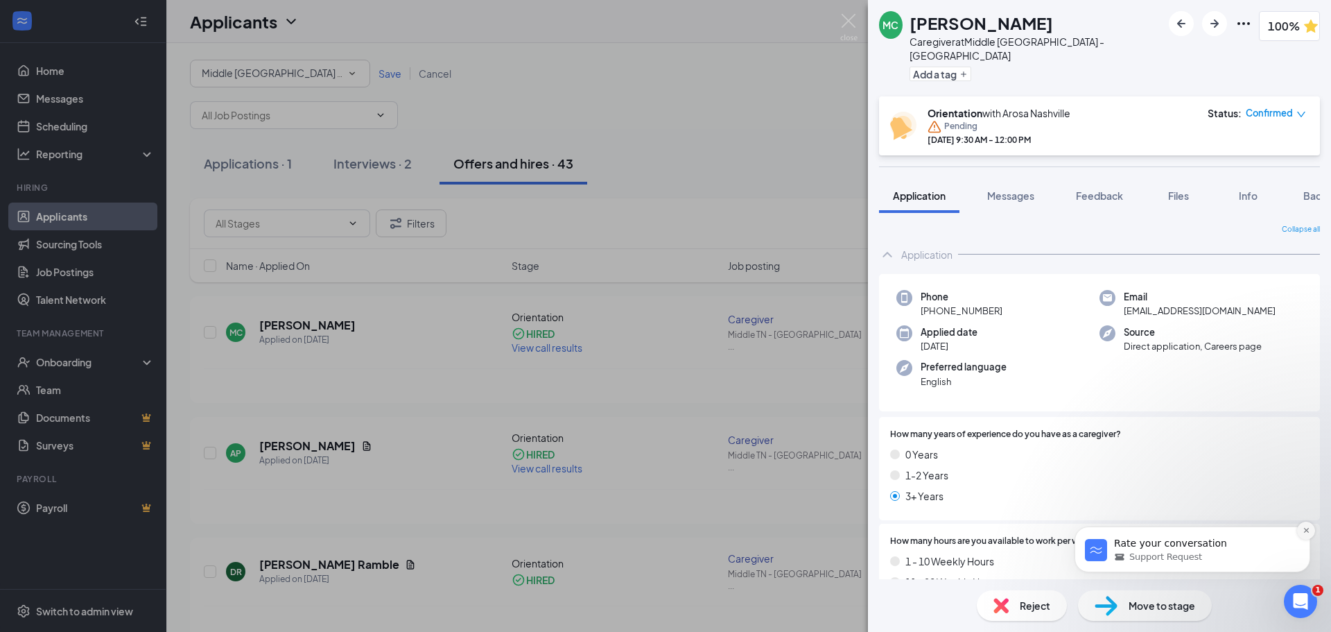
click at [1309, 527] on icon "Dismiss notification" at bounding box center [1307, 530] width 8 height 8
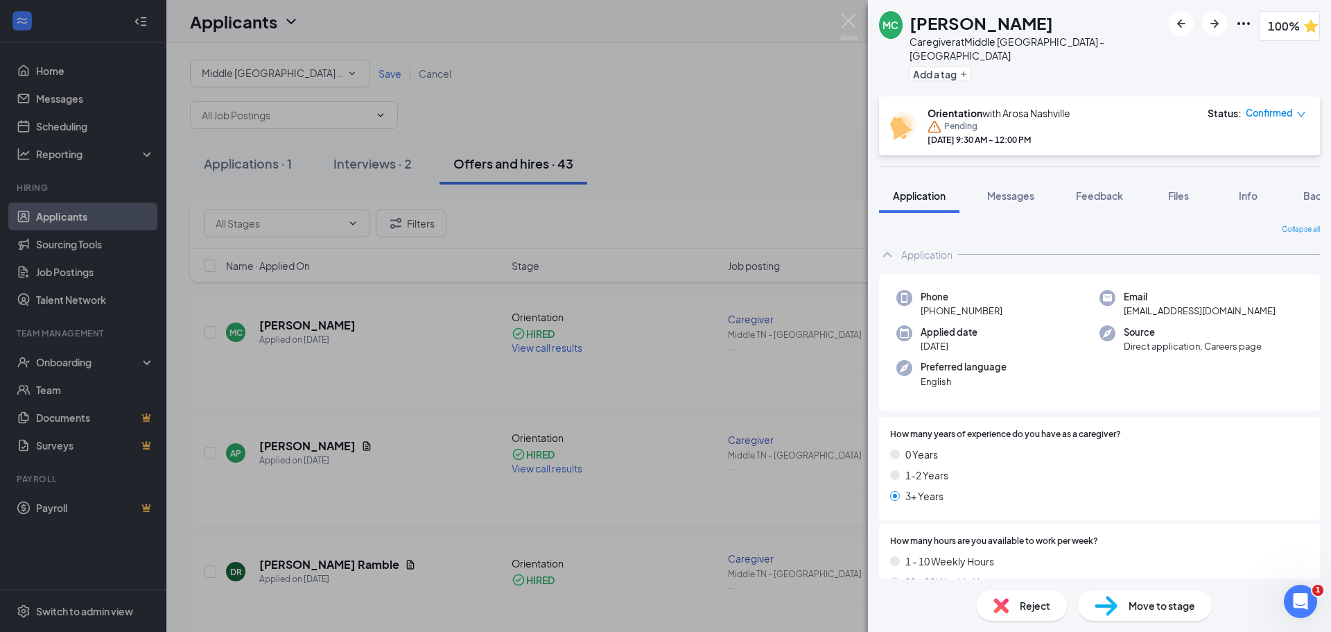
click at [746, 132] on div "MC [PERSON_NAME] Caregiver at [GEOGRAPHIC_DATA] - [GEOGRAPHIC_DATA] Add a tag 1…" at bounding box center [665, 316] width 1331 height 632
